Goal: Information Seeking & Learning: Learn about a topic

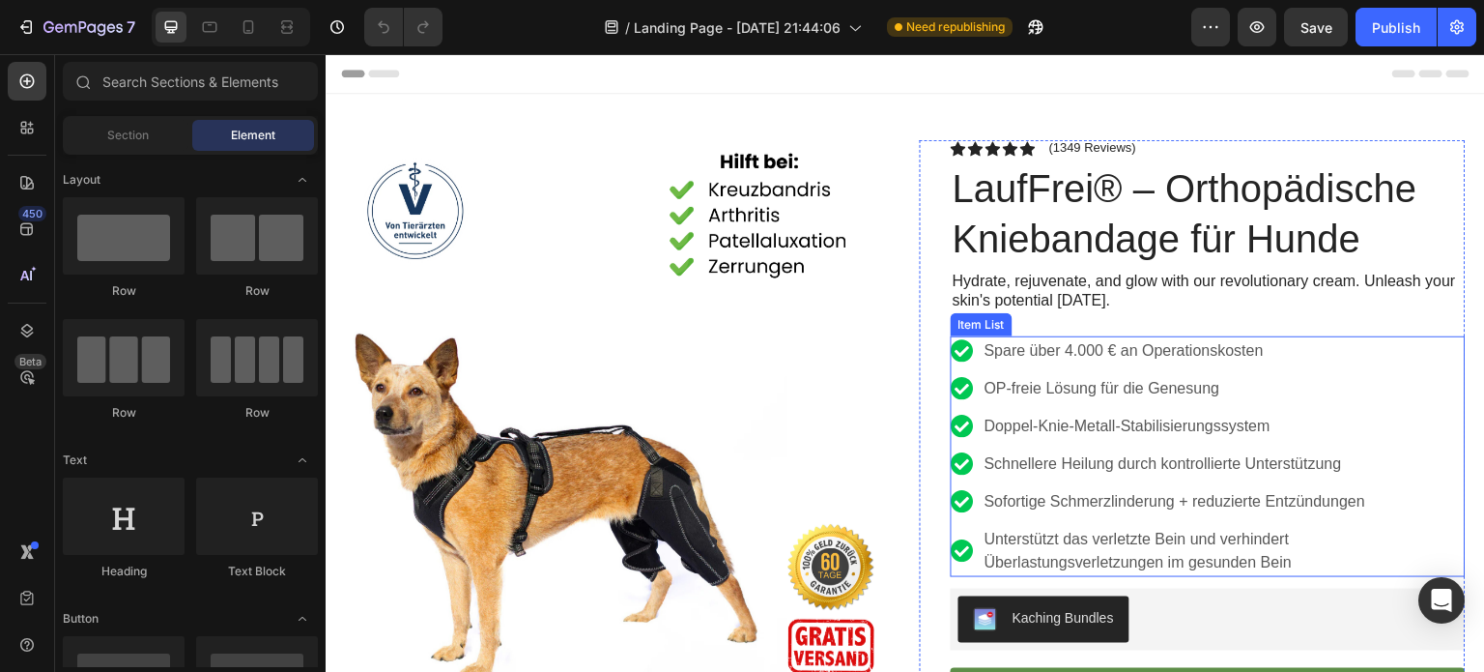
click at [1324, 553] on p "Unterstützt das verletzte Bein und verhindert Überlastungsverletzungen im gesun…" at bounding box center [1224, 551] width 478 height 46
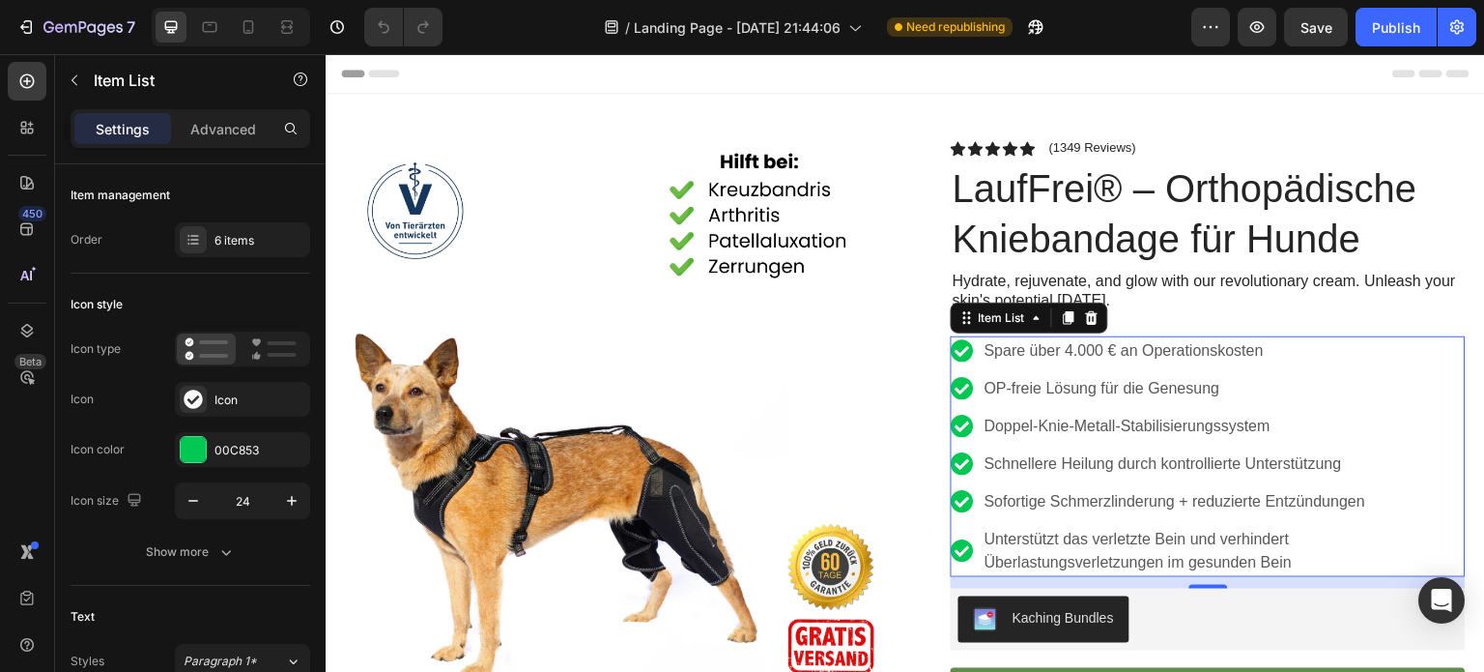
click at [1260, 355] on p "Spare über 4.000 € an Operationskosten" at bounding box center [1224, 350] width 478 height 23
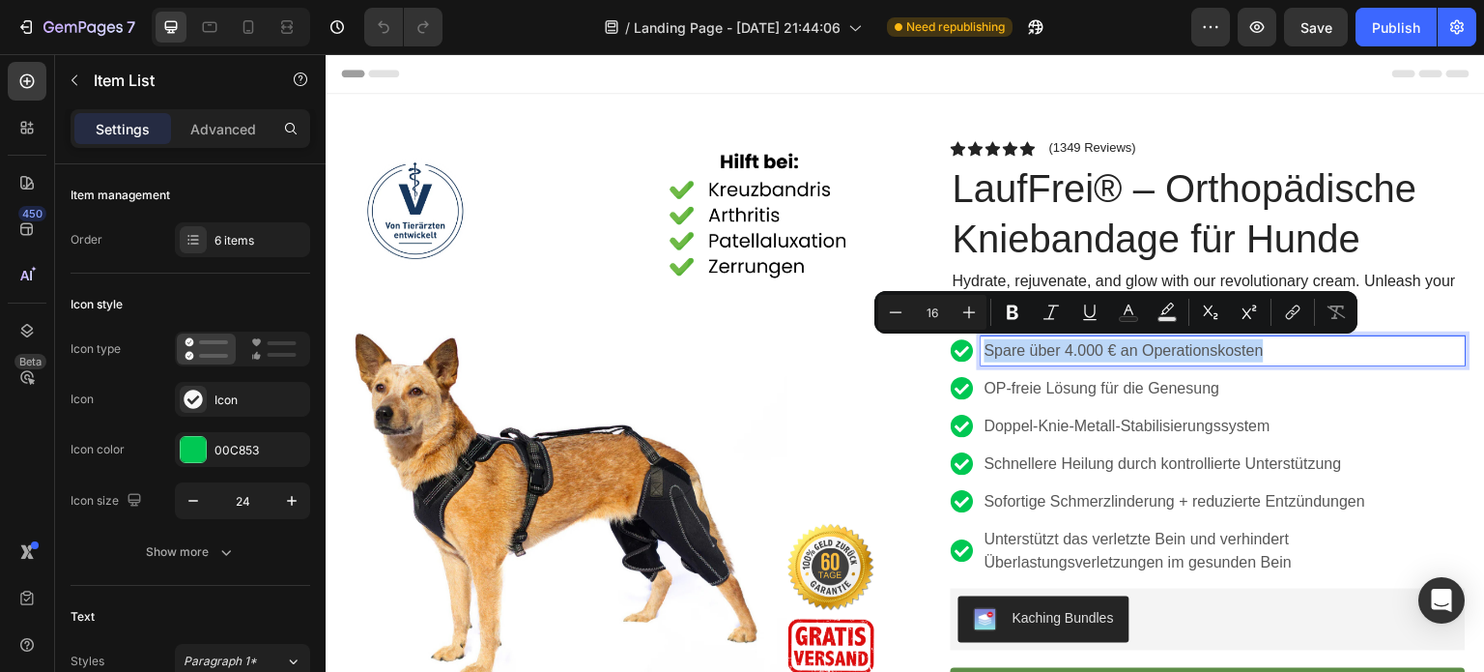
copy p "Spare über 4.000 € an Operationskosten"
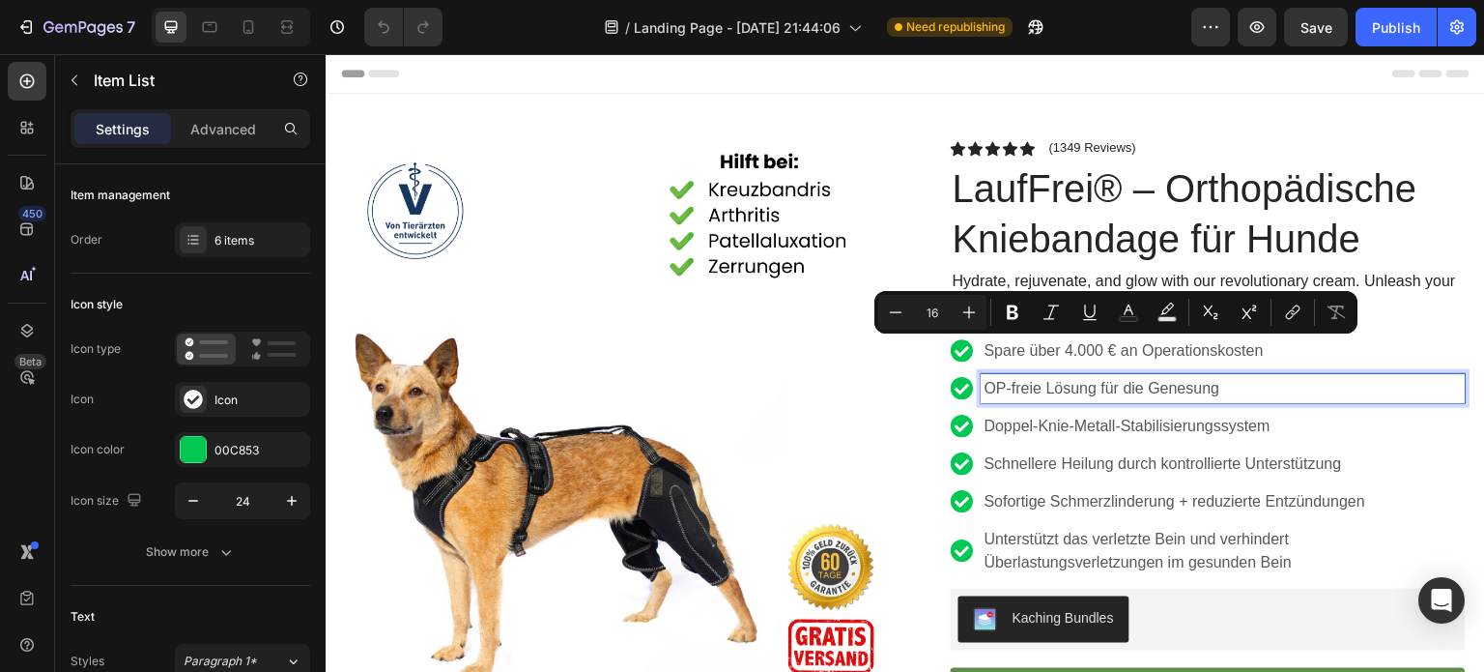
click at [1118, 391] on p "OP-freie Lösung für die Genesung" at bounding box center [1224, 388] width 478 height 23
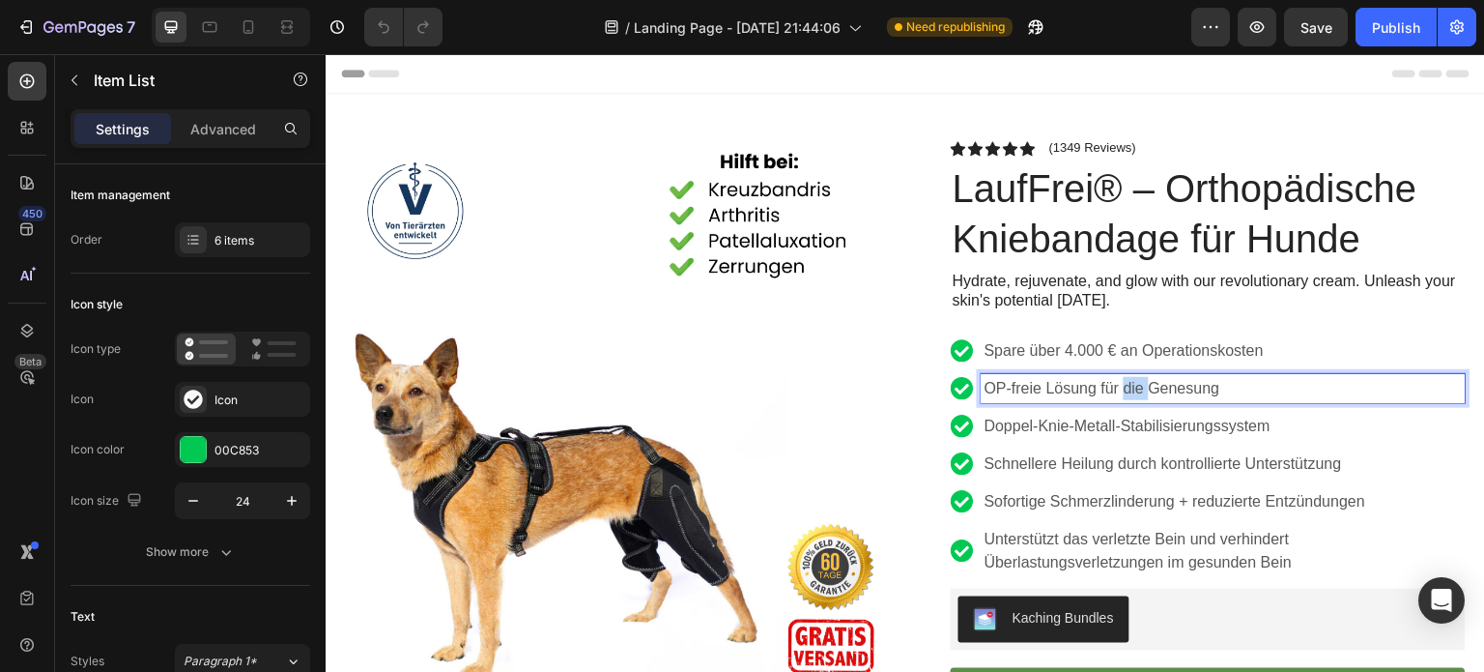
click at [1118, 391] on p "OP-freie Lösung für die Genesung" at bounding box center [1224, 388] width 478 height 23
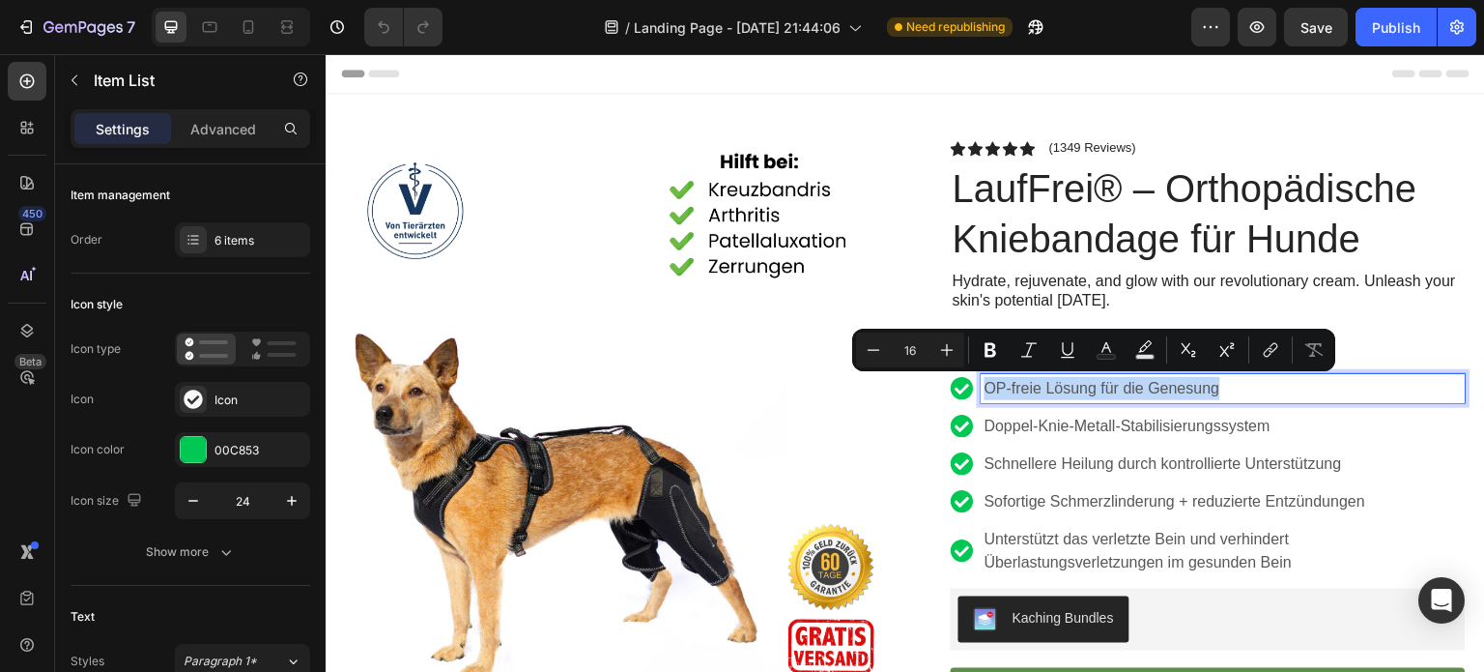
copy p "OP-freie Lösung für die Genesung"
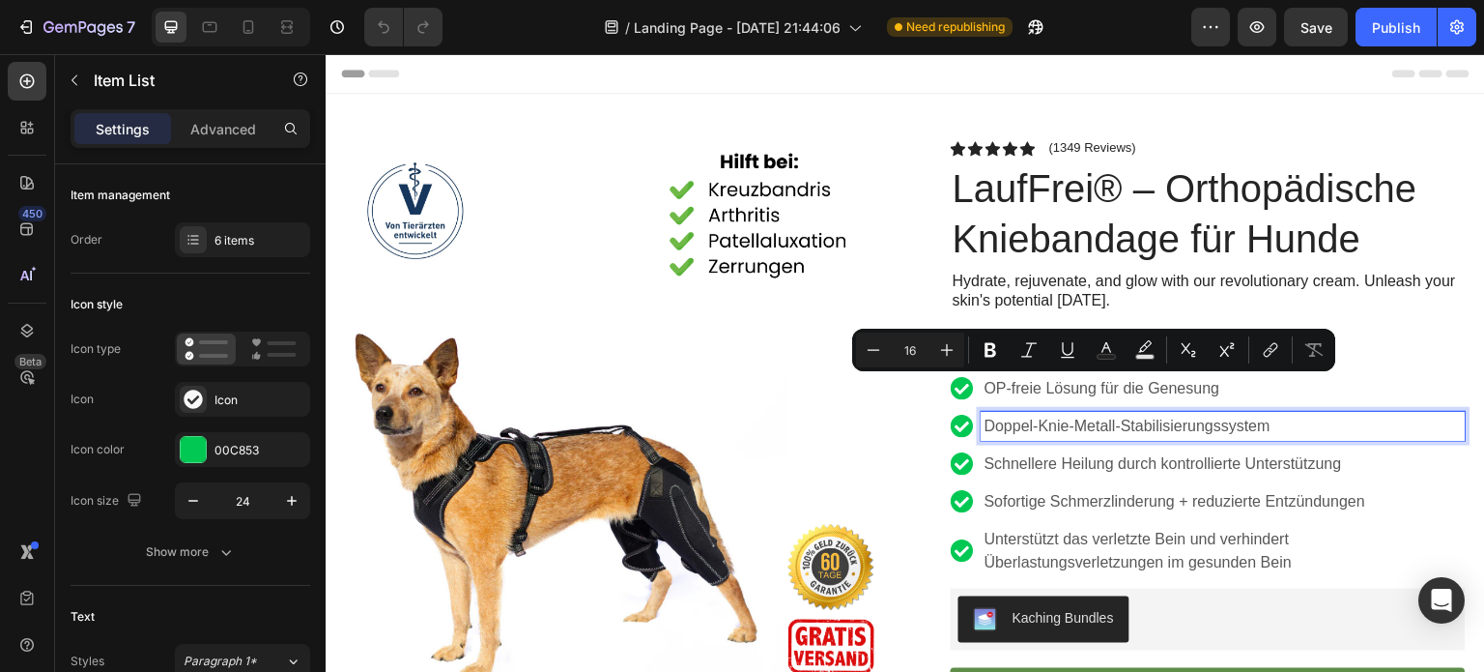
click at [1046, 429] on p "Doppel-Knie-Metall-Stabilisierungssystem" at bounding box center [1224, 426] width 478 height 23
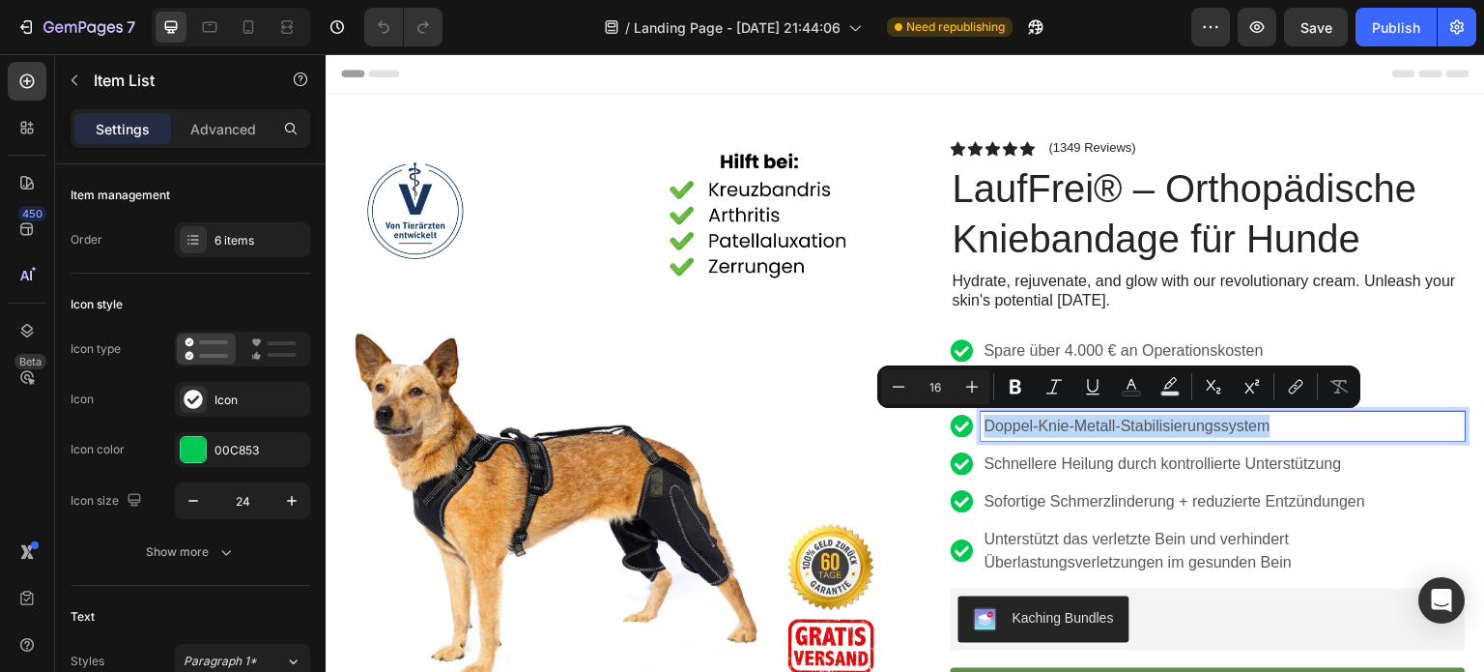
copy p "Doppel-Knie-Metall-Stabilisierungssystem"
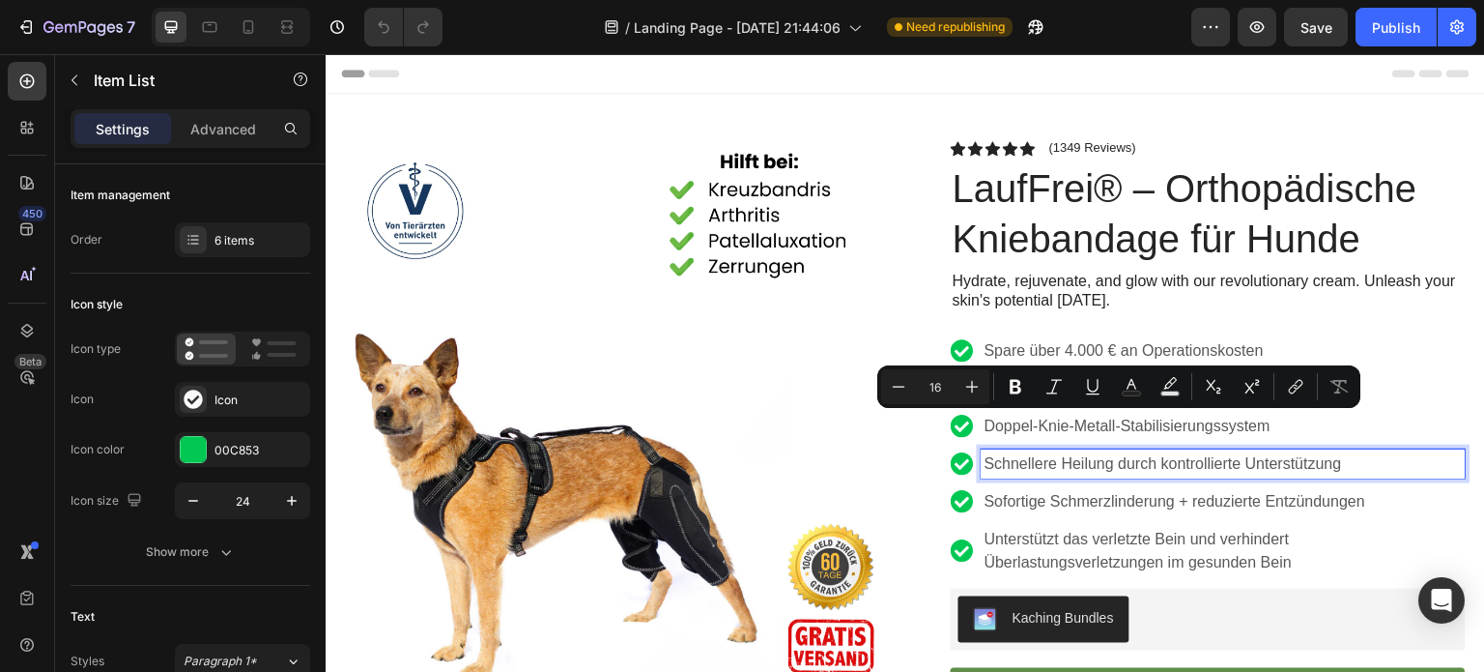
click at [1126, 452] on p "Schnellere Heilung durch kontrollierte Unterstützung" at bounding box center [1224, 463] width 478 height 23
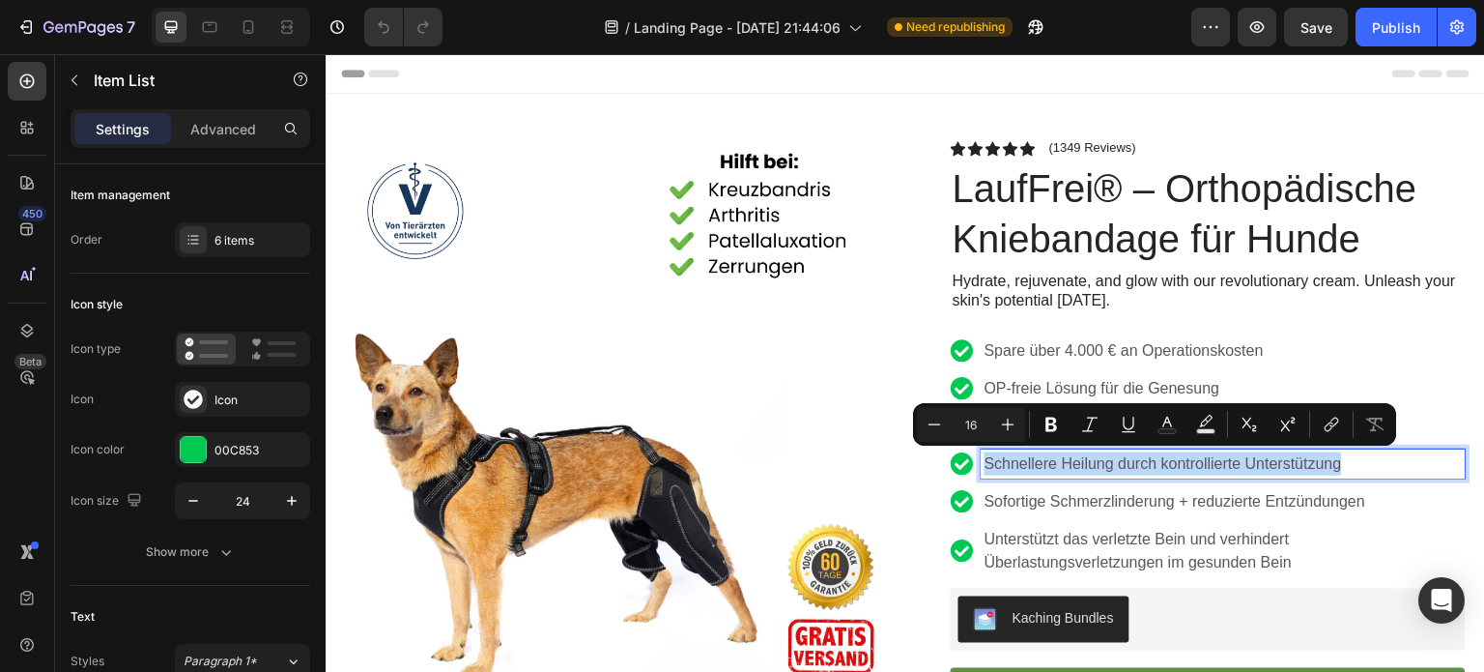
copy p "Schnellere Heilung durch kontrollierte Unterstützung"
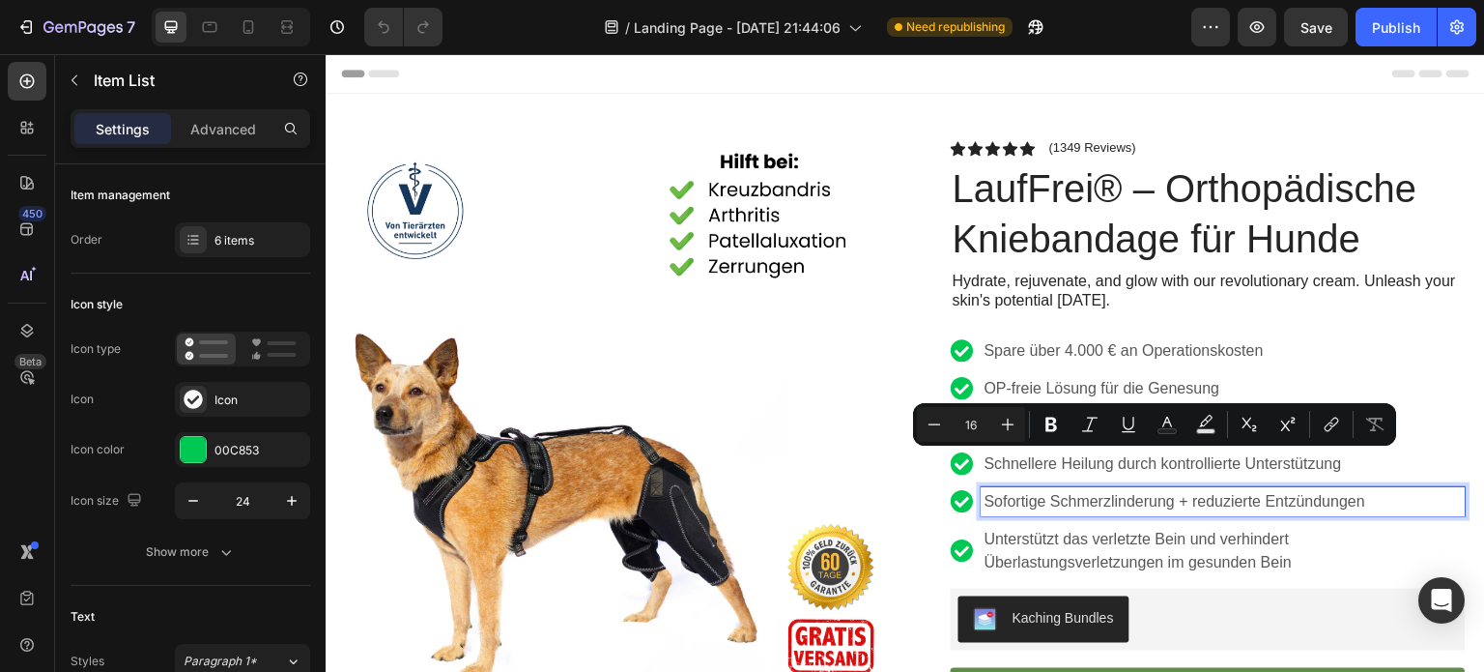
click at [1073, 490] on p "Sofortige Schmerzlinderung + reduzierte Entzündungen" at bounding box center [1224, 501] width 478 height 23
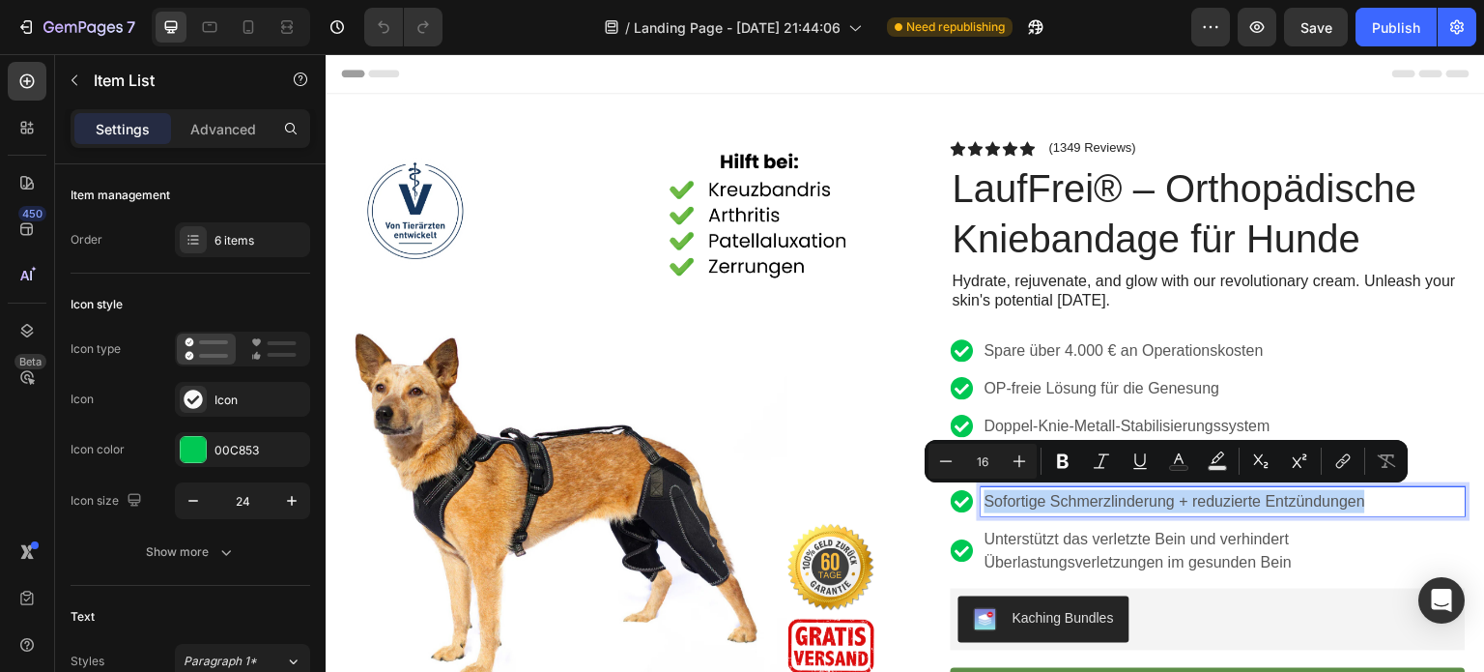
copy p "Sofortige Schmerzlinderung + reduzierte Entzündungen"
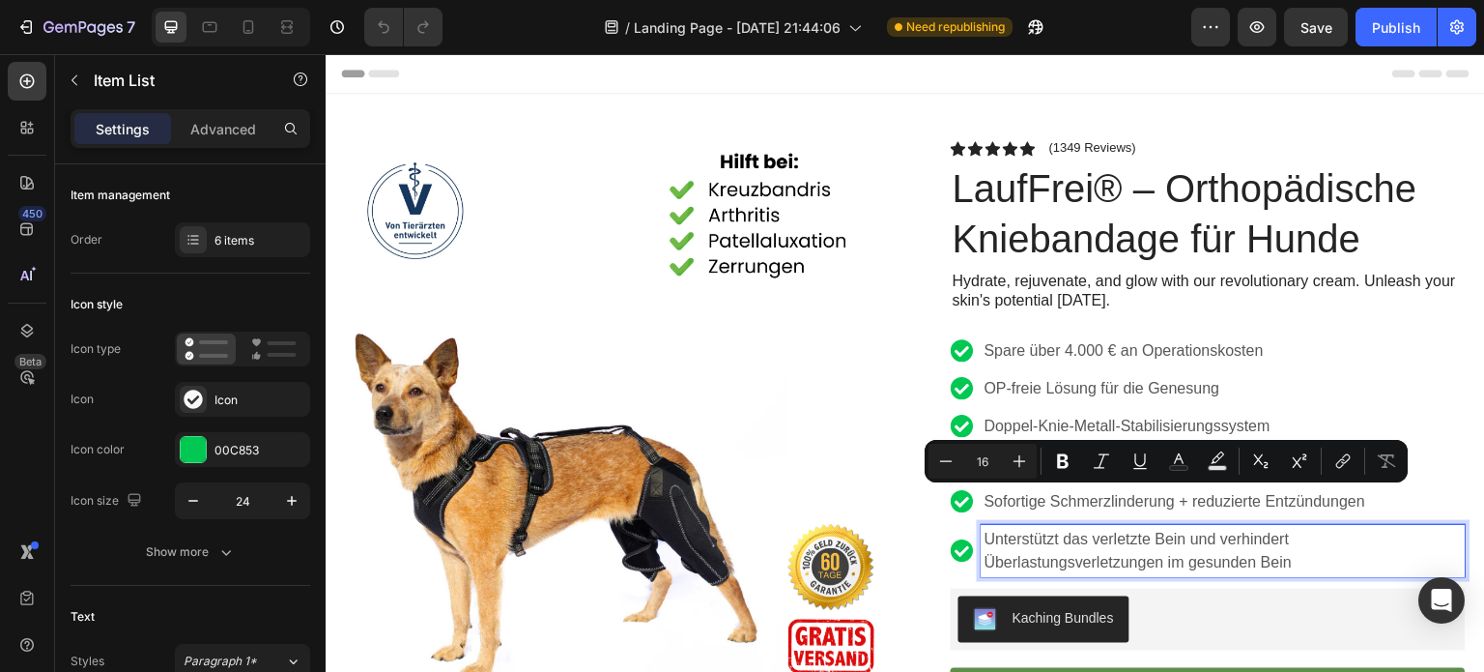
click at [1207, 561] on p "Unterstützt das verletzte Bein und verhindert Überlastungsverletzungen im gesun…" at bounding box center [1224, 551] width 478 height 46
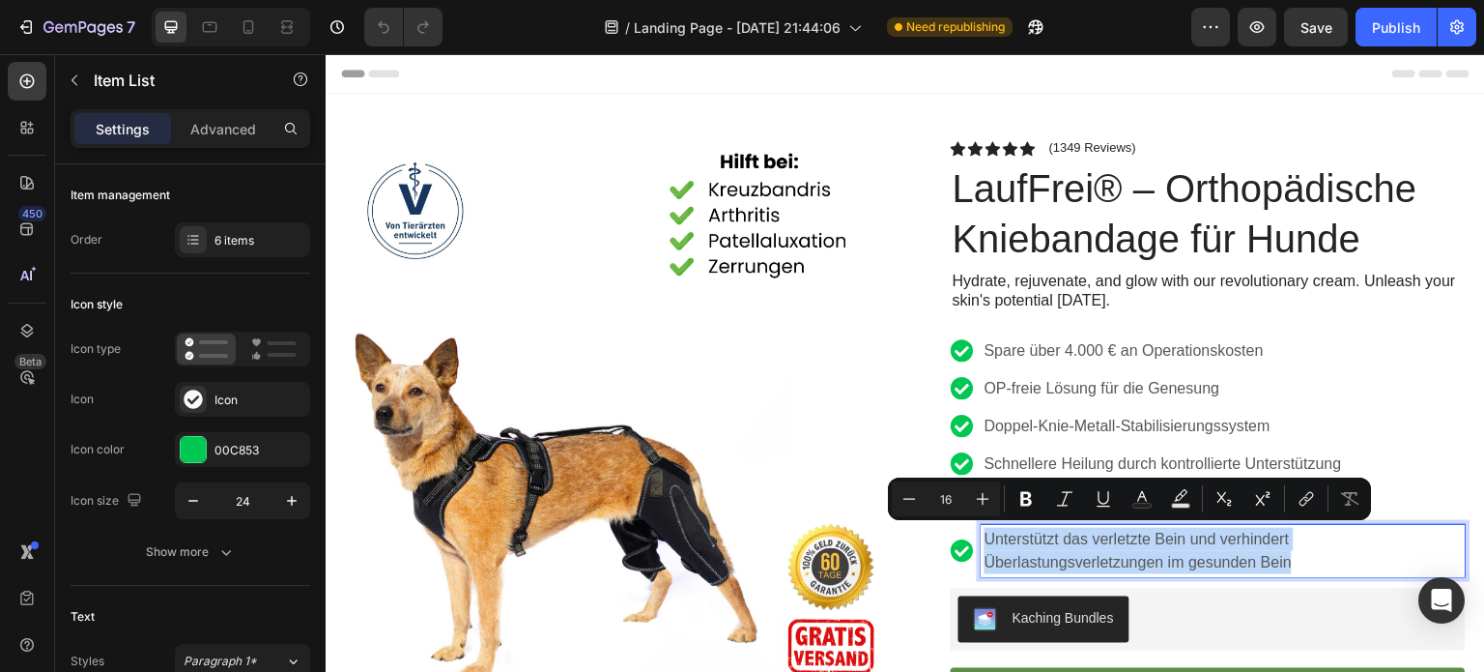
copy p "Unterstützt das verletzte Bein und verhindert Überlastungsverletzungen im gesun…"
